Goal: Information Seeking & Learning: Find specific fact

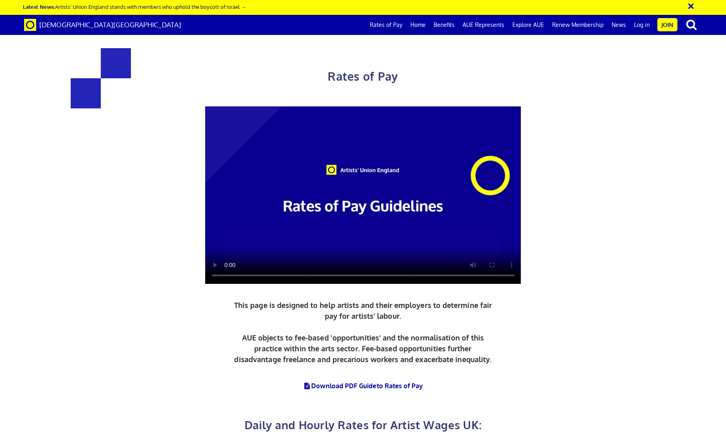
scroll to position [281, 0]
drag, startPoint x: 535, startPoint y: 292, endPoint x: 425, endPoint y: 290, distance: 109.7
copy h3 "£387.21 a day"
